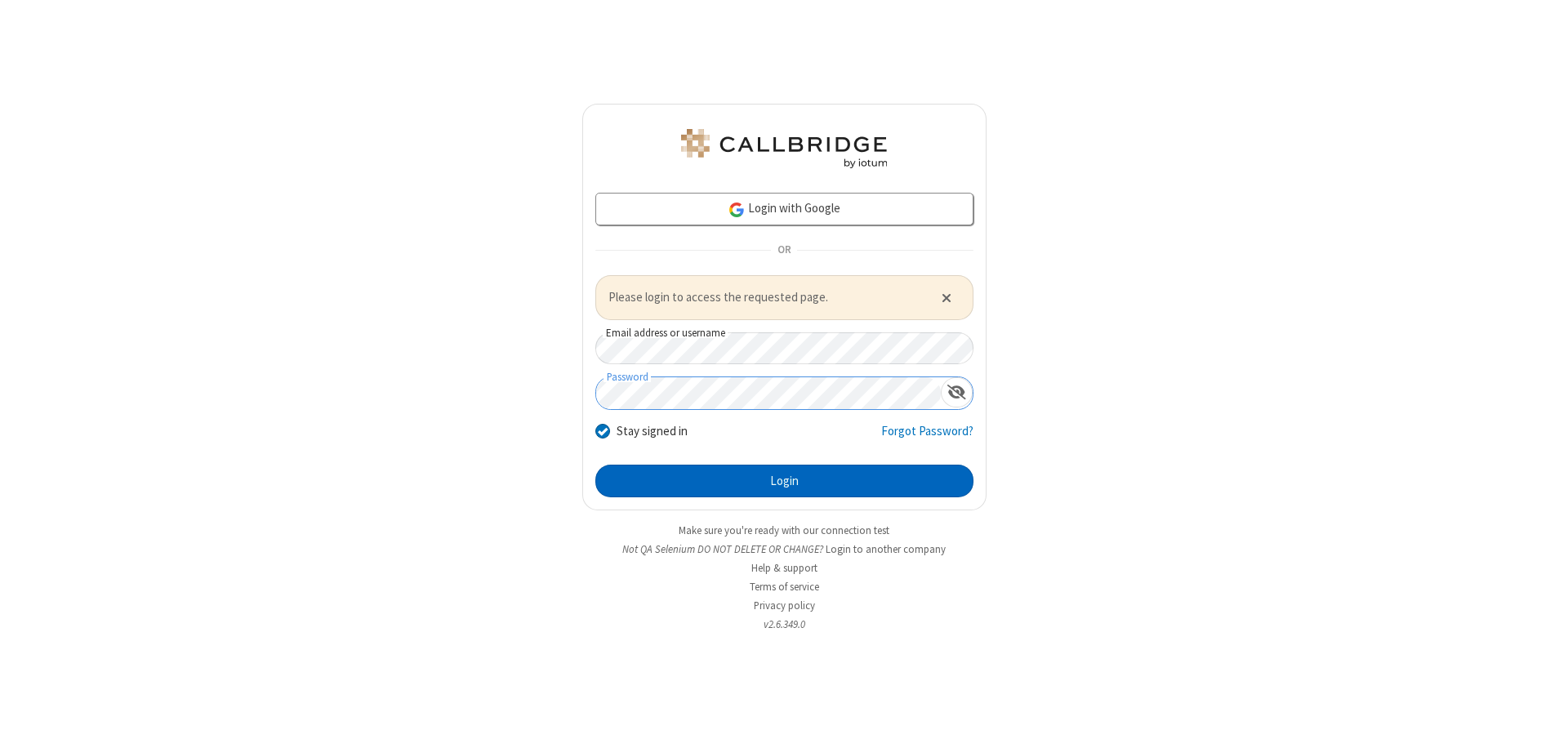
click at [784, 480] on button "Login" at bounding box center [784, 481] width 379 height 33
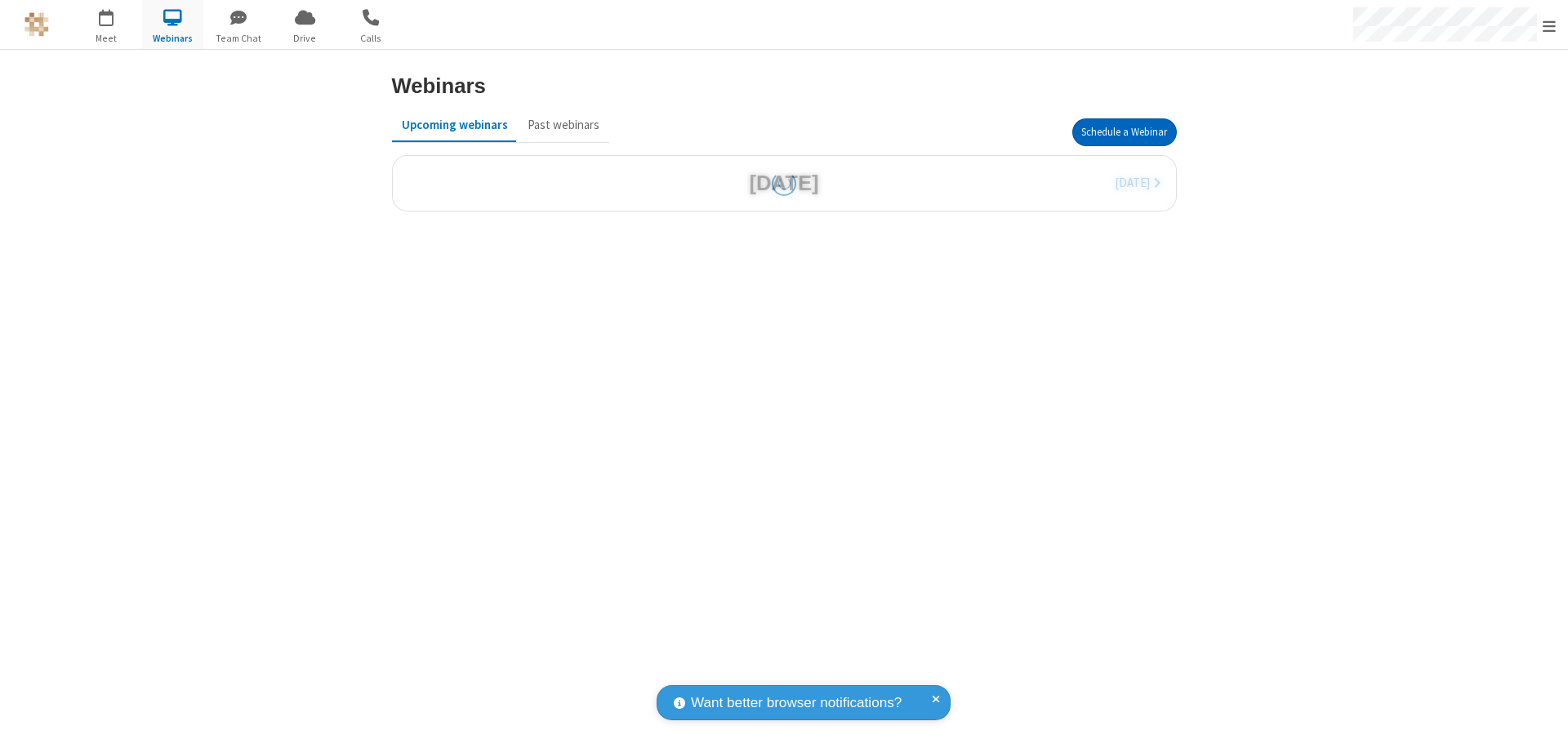
click at [1124, 132] on button "Schedule a Webinar" at bounding box center [1124, 132] width 104 height 28
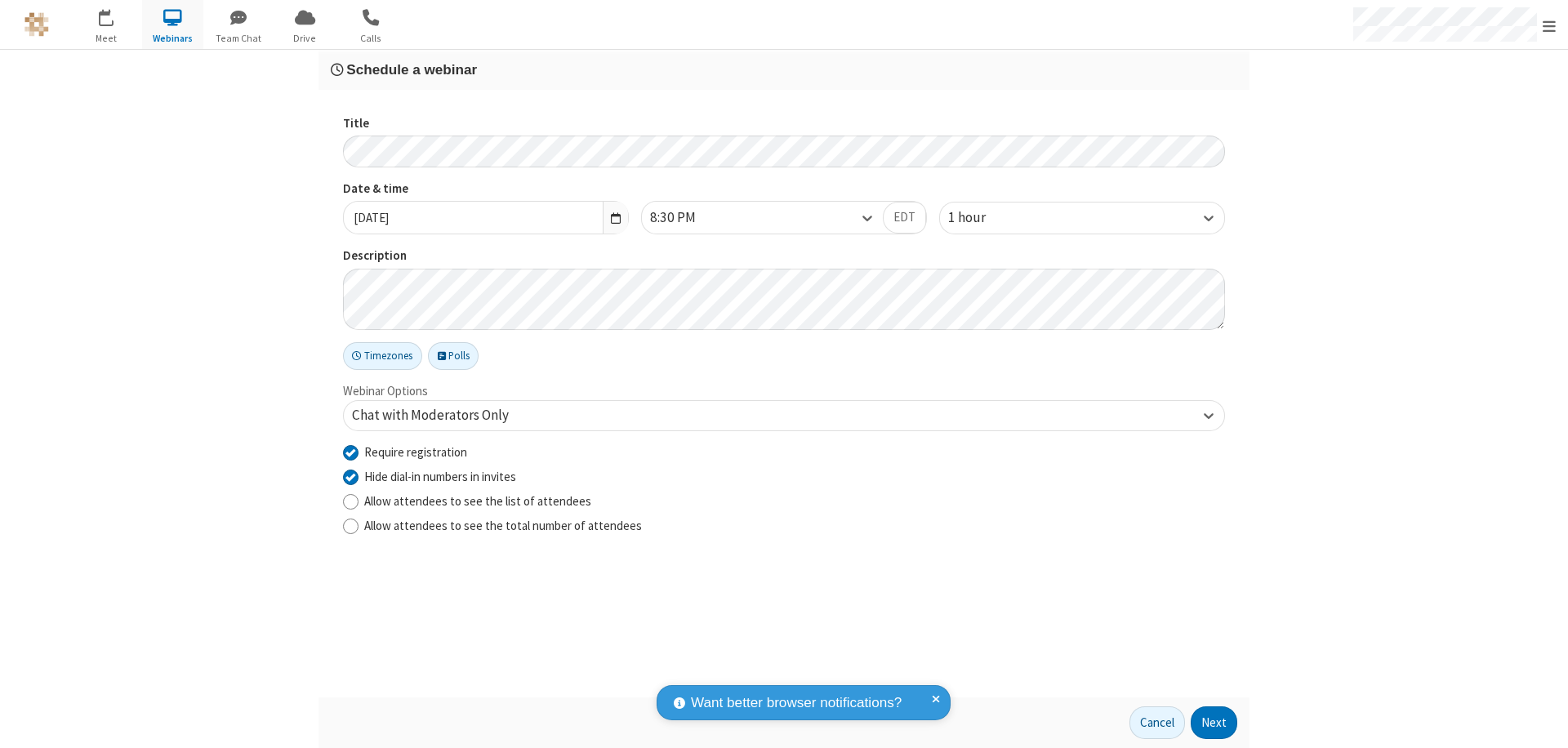
click at [350, 451] on input "Require registration" at bounding box center [350, 452] width 16 height 18
checkbox input "false"
click at [1215, 723] on button "Next" at bounding box center [1215, 723] width 47 height 33
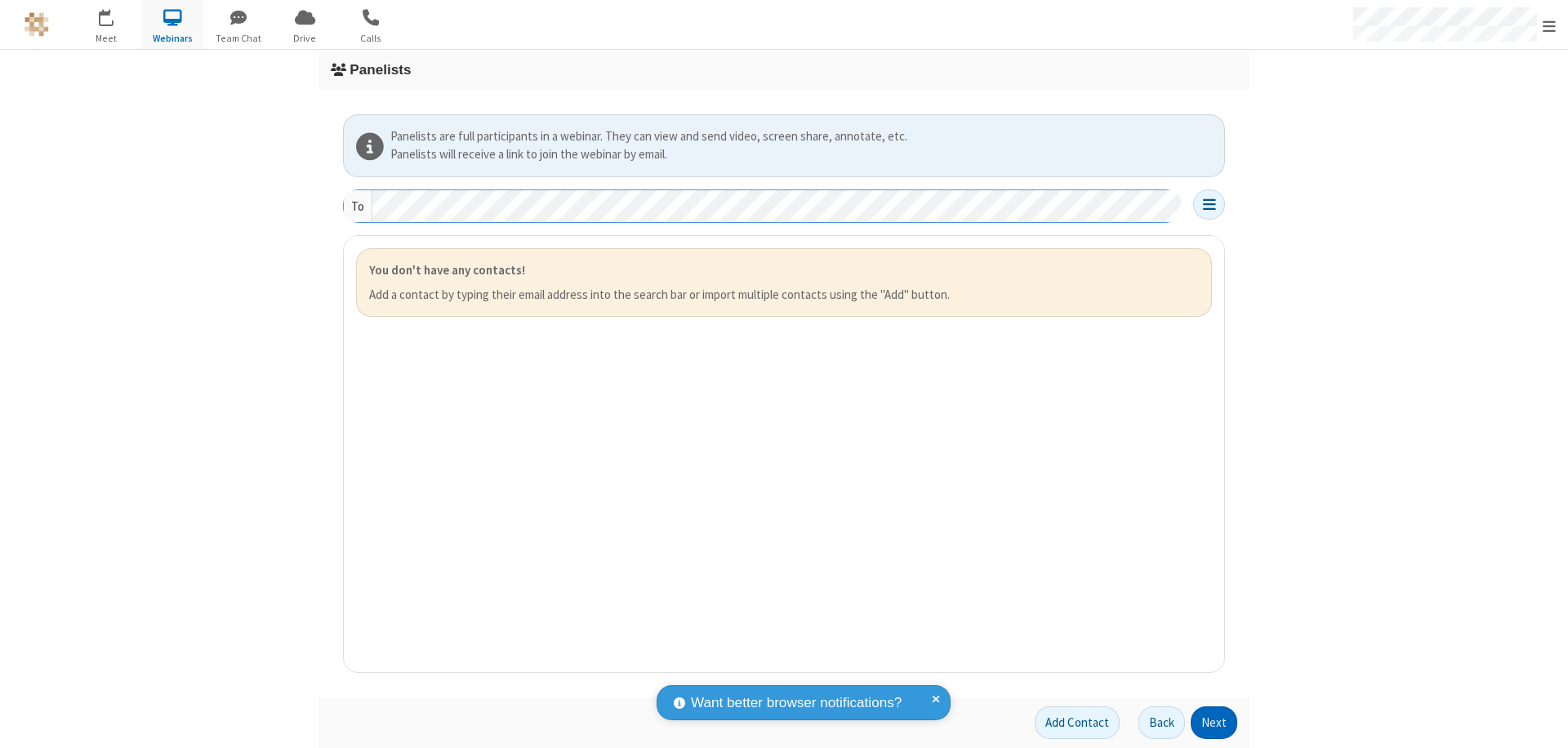
click at [1215, 723] on button "Next" at bounding box center [1215, 723] width 47 height 33
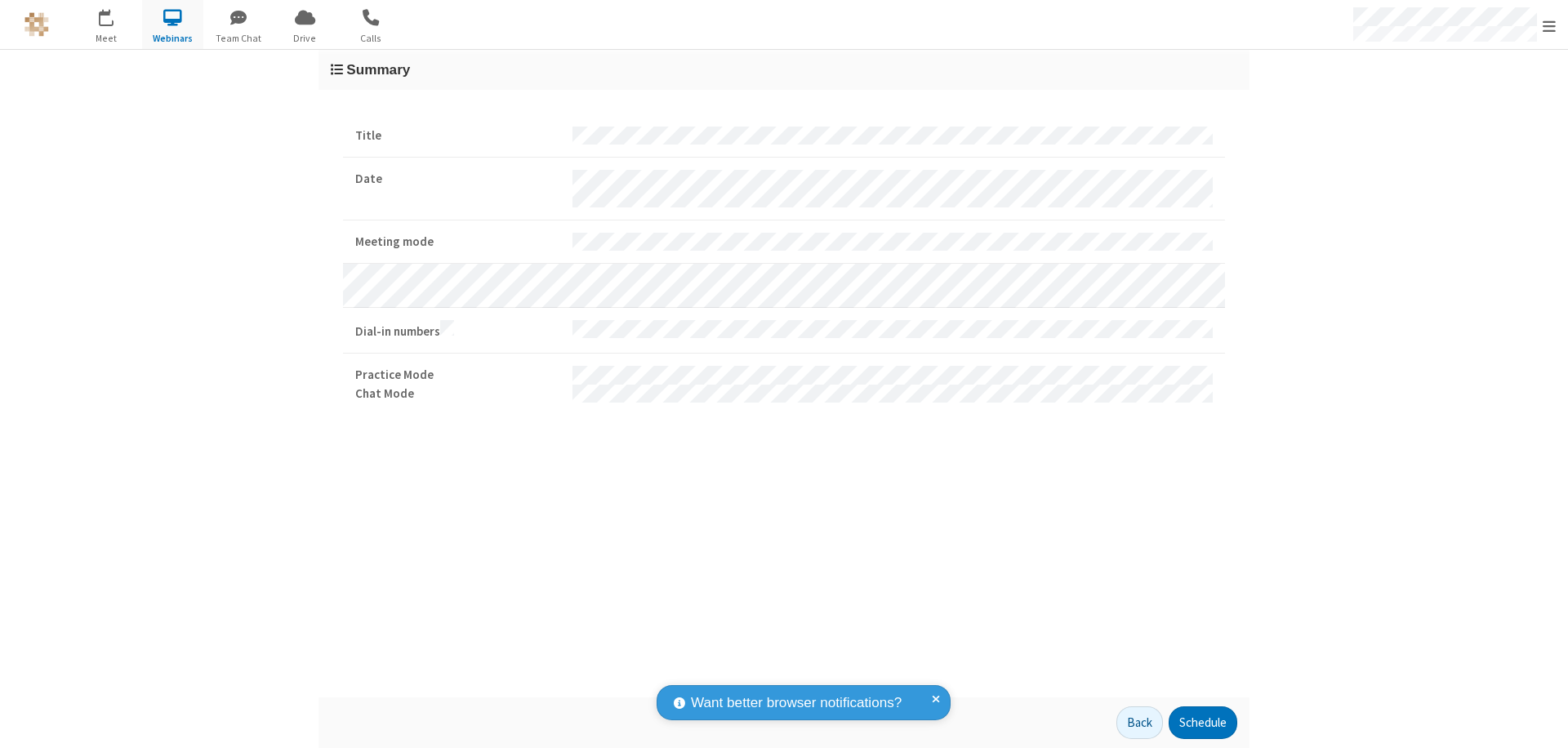
click at [1202, 723] on button "Schedule" at bounding box center [1203, 723] width 68 height 33
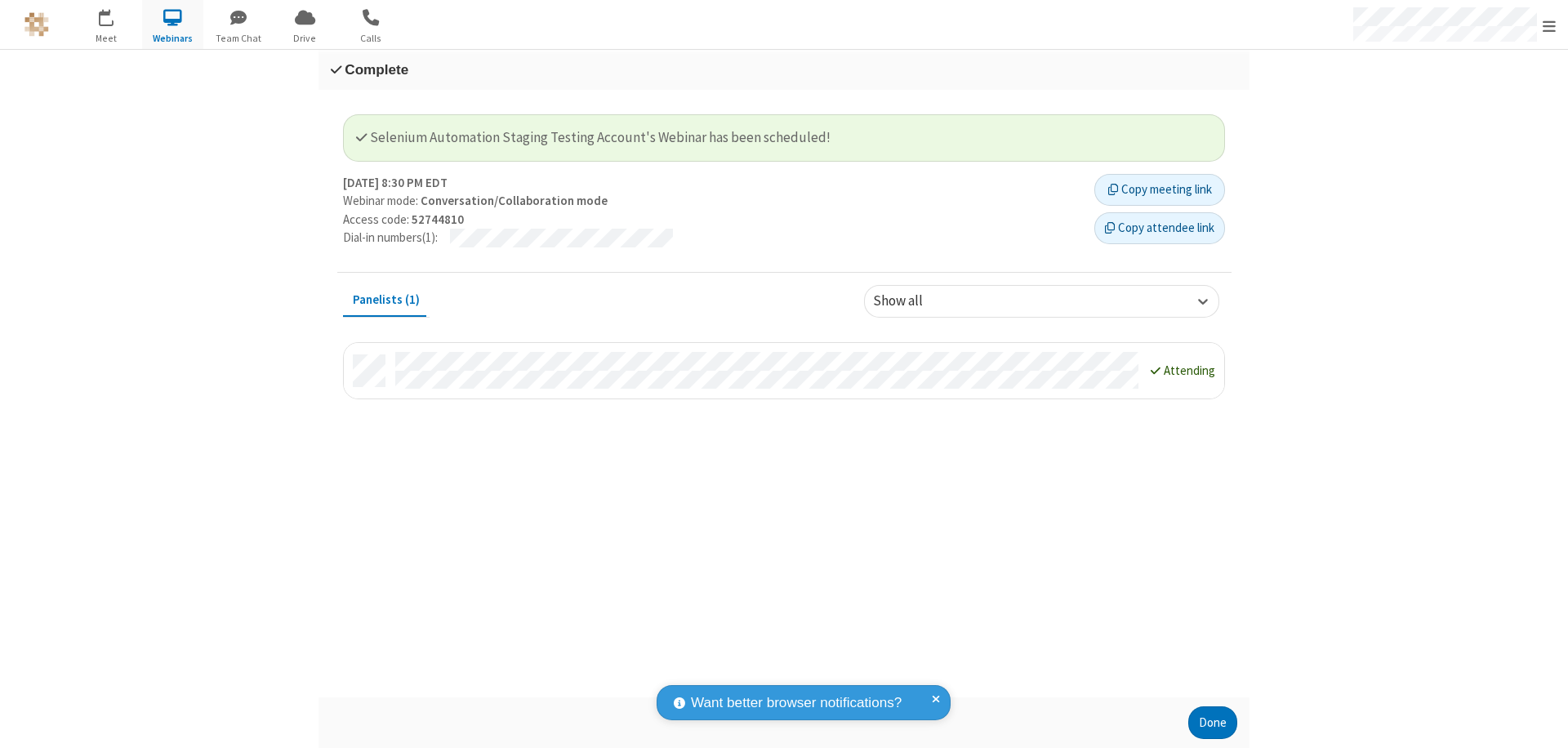
click at [1213, 723] on button "Done" at bounding box center [1213, 723] width 49 height 33
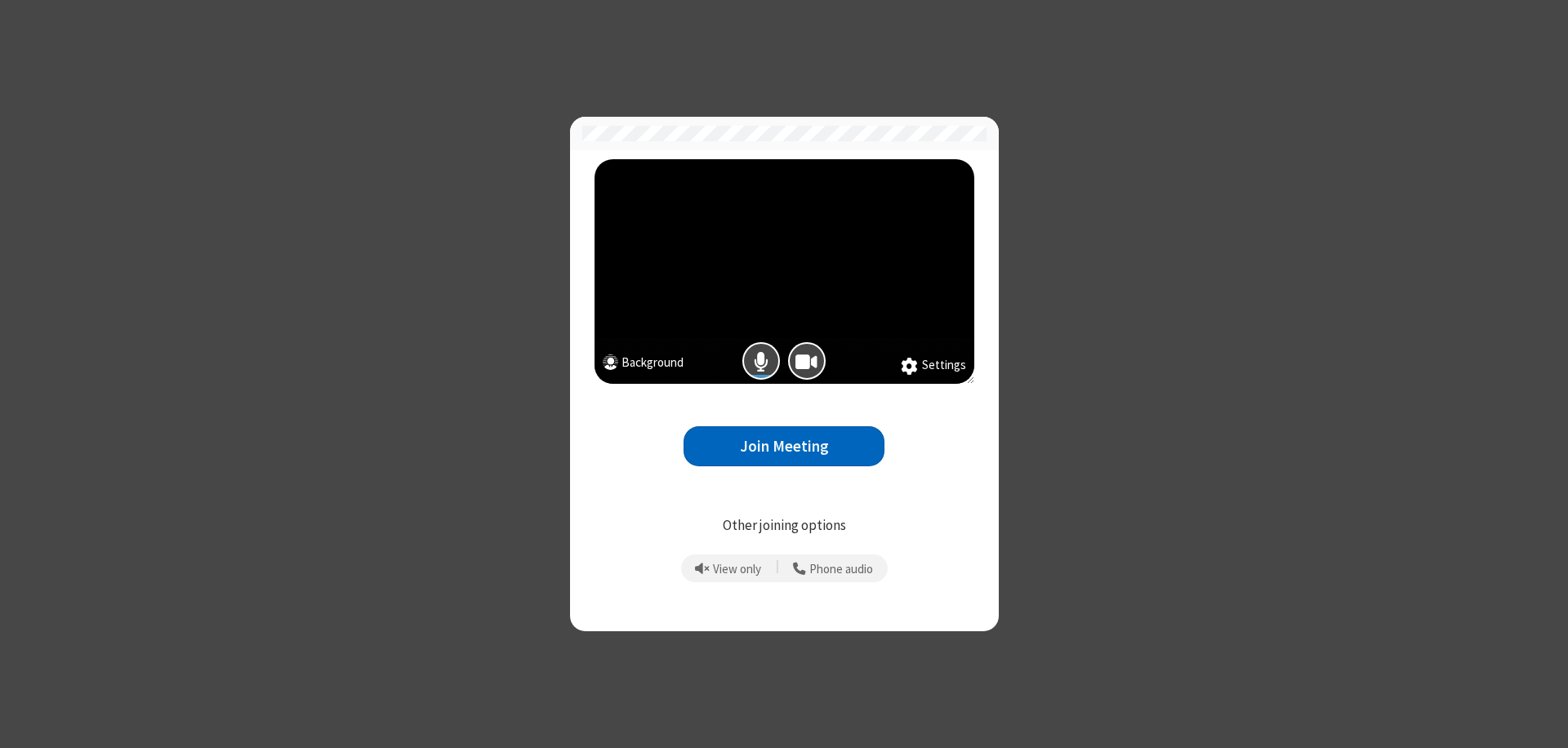
click at [784, 445] on button "Join Meeting" at bounding box center [784, 445] width 201 height 40
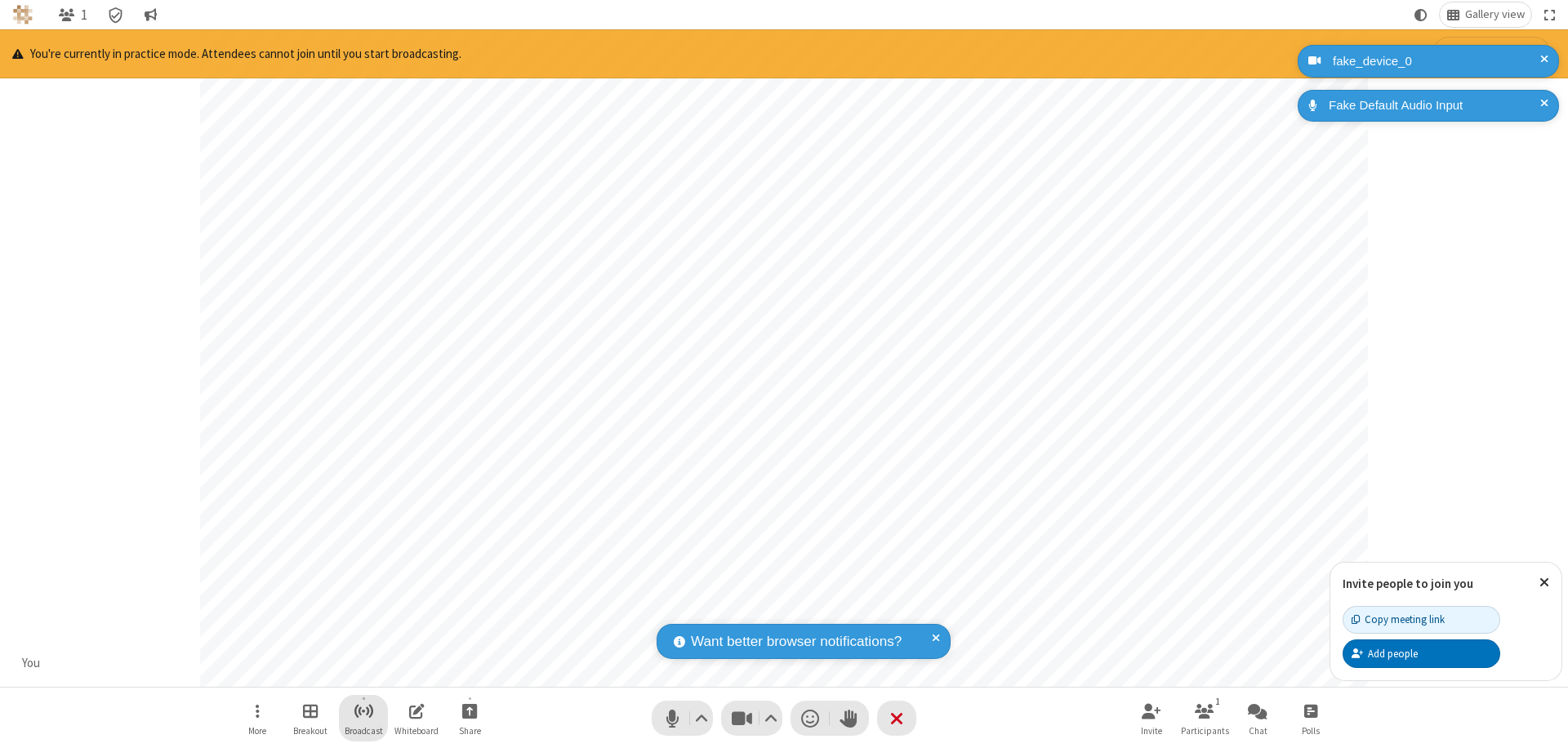
click at [363, 710] on span "Start broadcast" at bounding box center [363, 710] width 20 height 20
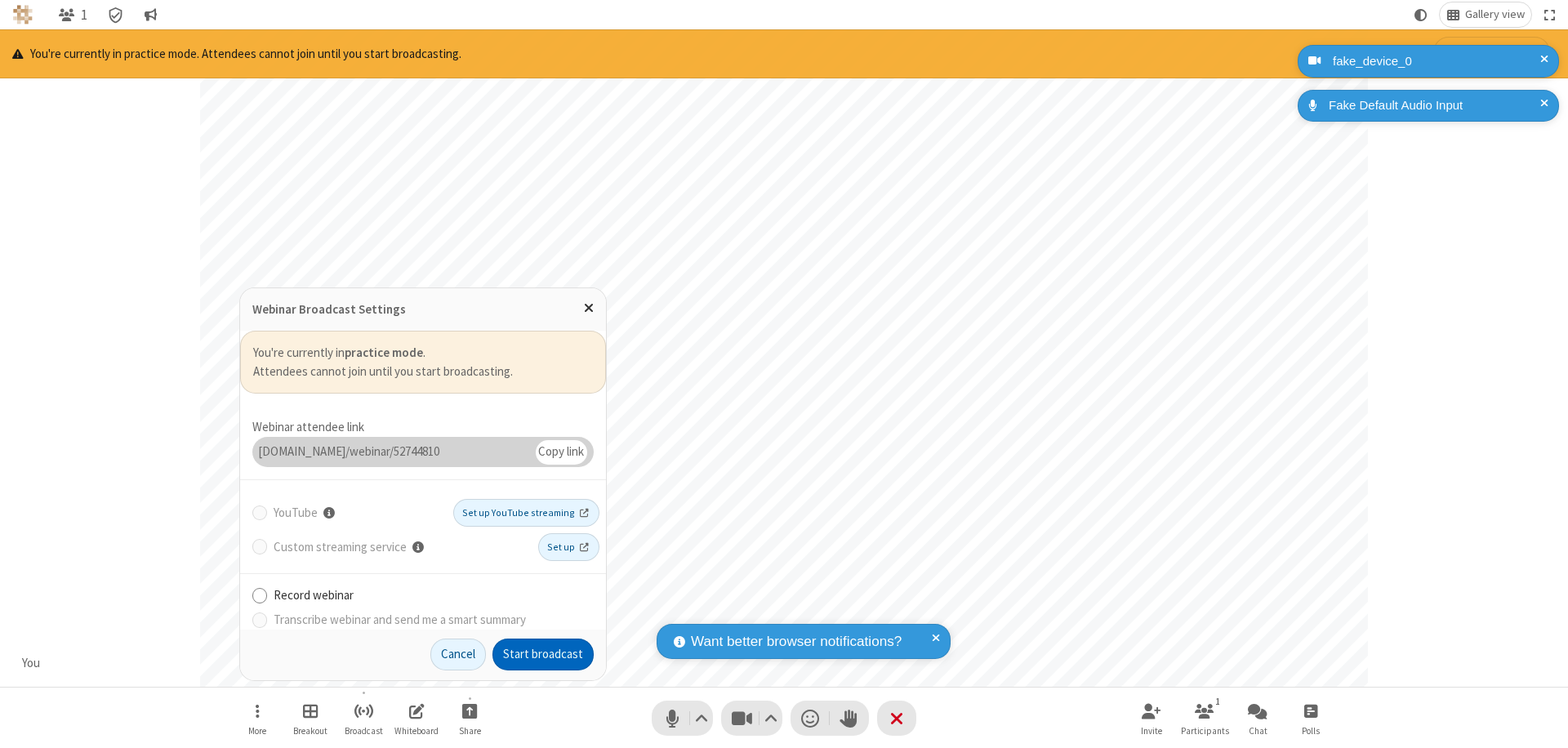
click at [543, 654] on button "Start broadcast" at bounding box center [543, 655] width 101 height 33
